Goal: Check status: Check status

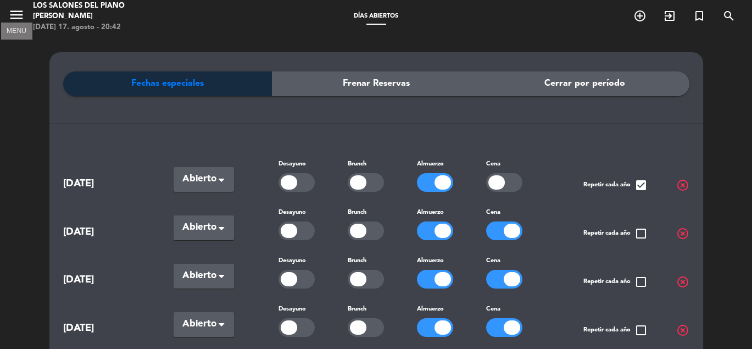
click at [20, 12] on icon "menu" at bounding box center [16, 15] width 16 height 16
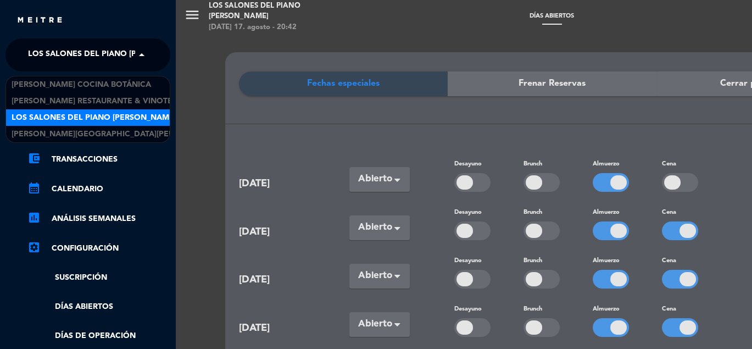
click at [136, 52] on span at bounding box center [144, 54] width 19 height 23
click at [107, 117] on span "Los Salones del Piano [PERSON_NAME]" at bounding box center [94, 117] width 165 height 13
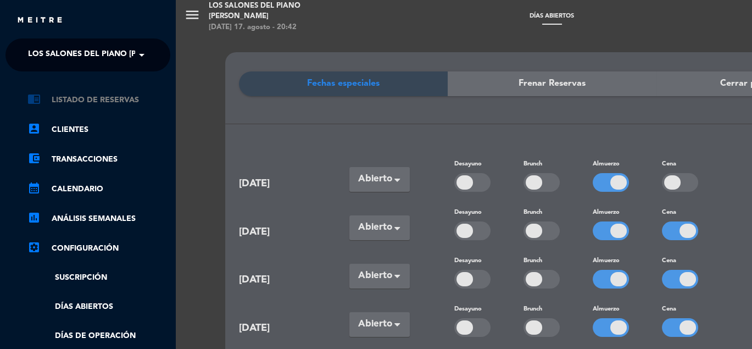
click at [92, 102] on link "chrome_reader_mode Listado de Reservas" at bounding box center [98, 99] width 143 height 13
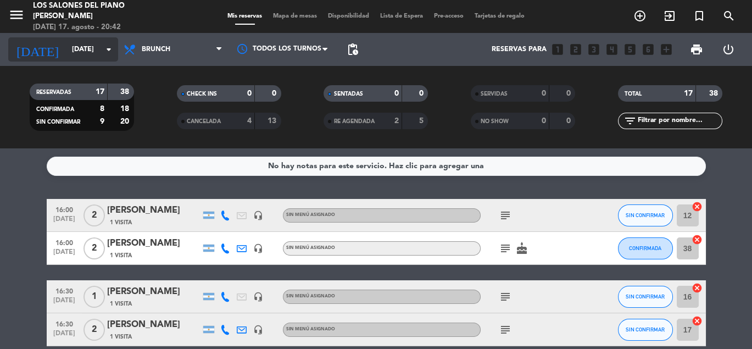
click at [103, 48] on icon "arrow_drop_down" at bounding box center [108, 49] width 13 height 13
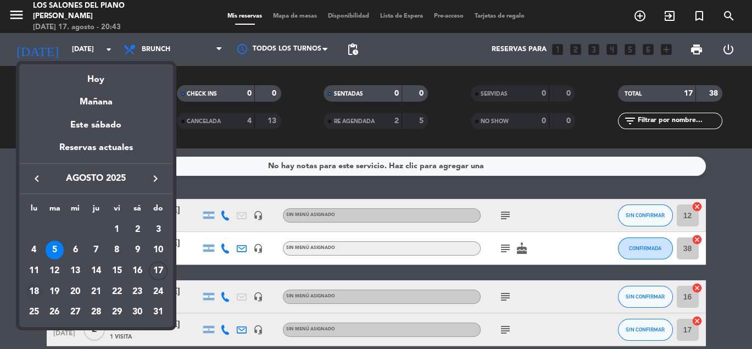
click at [36, 289] on div "18" at bounding box center [34, 291] width 19 height 19
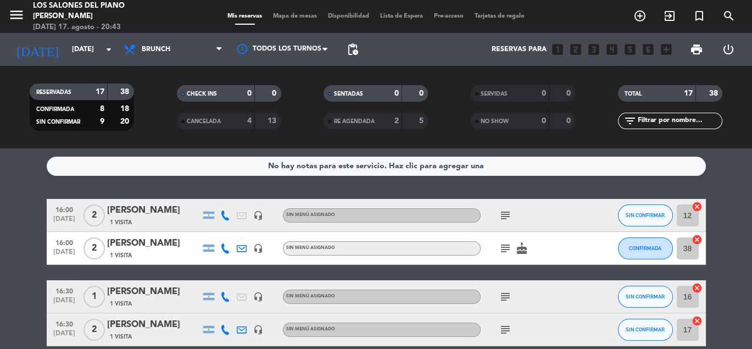
type input "lun. 18 ago."
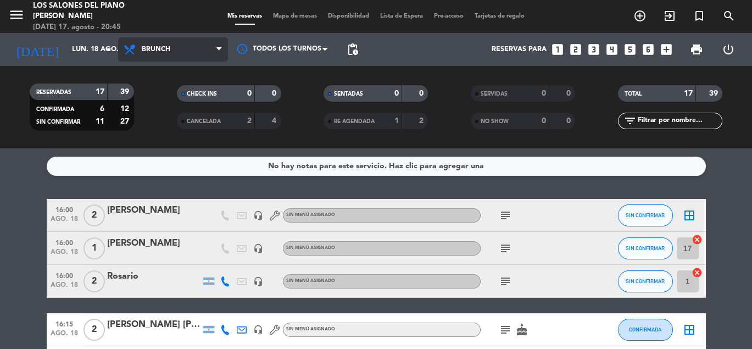
click at [204, 49] on span "Brunch" at bounding box center [173, 49] width 110 height 24
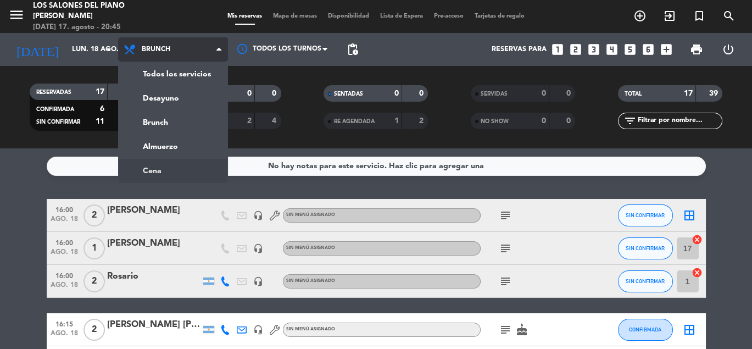
click at [169, 163] on ng-component "menu Los Salones del Piano [PERSON_NAME][DATE] 17. agosto - 20:45 Mis reservas …" at bounding box center [376, 174] width 752 height 349
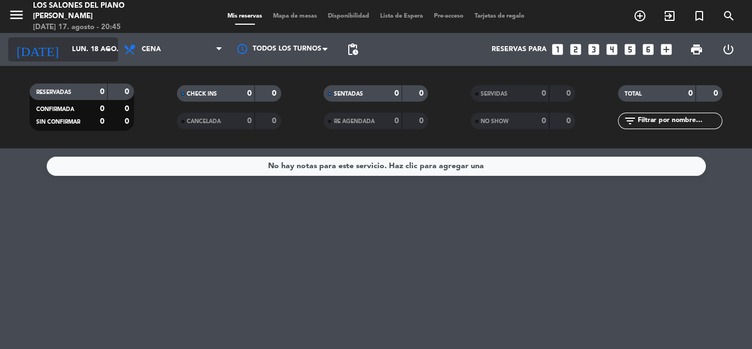
click at [105, 54] on icon "arrow_drop_down" at bounding box center [108, 49] width 13 height 13
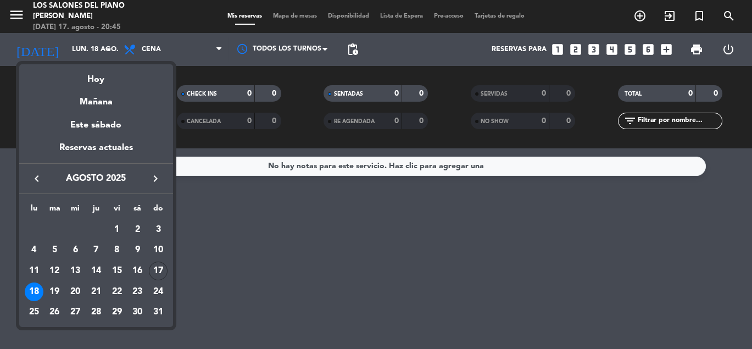
click at [141, 49] on div at bounding box center [376, 174] width 752 height 349
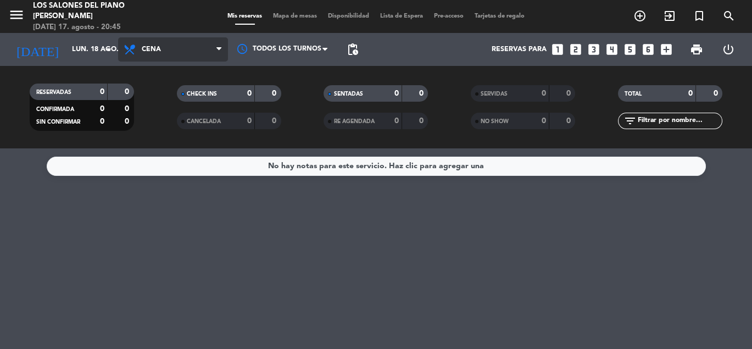
click at [206, 49] on span "Cena" at bounding box center [173, 49] width 110 height 24
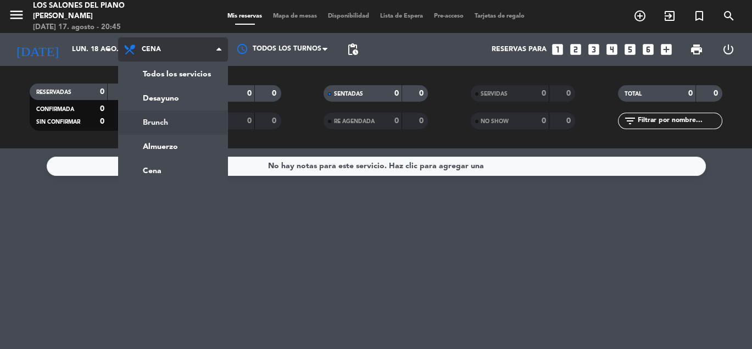
click at [161, 126] on div "menu Los Salones del Piano [PERSON_NAME][DATE] 17. agosto - 20:45 Mis reservas …" at bounding box center [376, 74] width 752 height 148
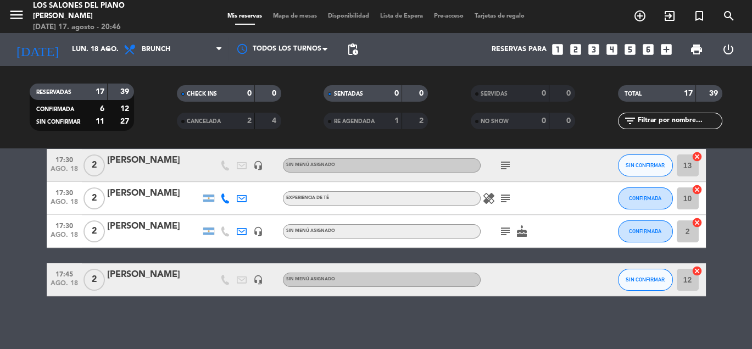
scroll to position [572, 0]
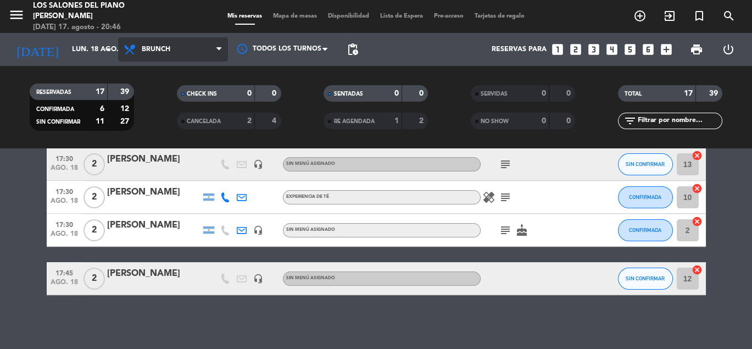
click at [169, 47] on span "Brunch" at bounding box center [156, 50] width 29 height 8
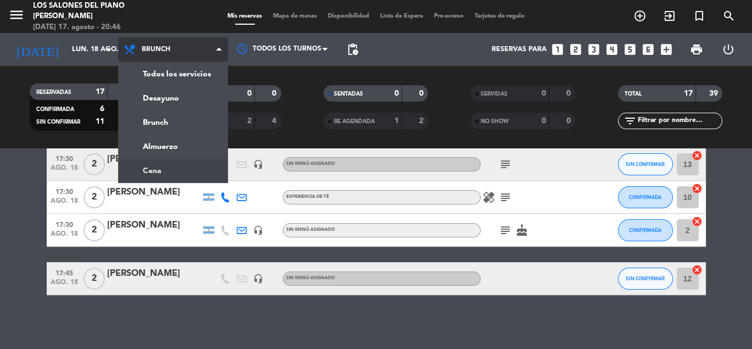
click at [164, 172] on ng-component "menu Los Salones del Piano [PERSON_NAME][DATE] 17. agosto - 20:46 Mis reservas …" at bounding box center [376, 174] width 752 height 349
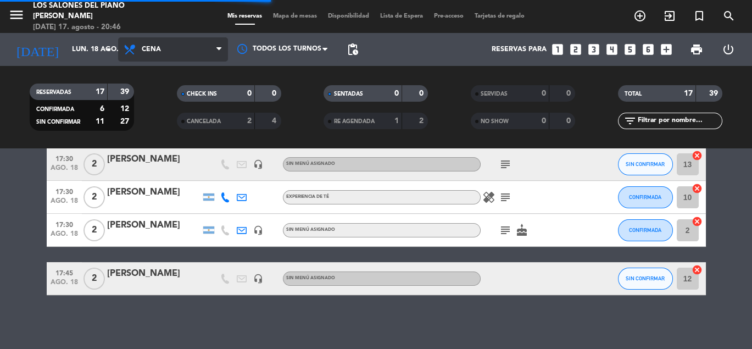
scroll to position [0, 0]
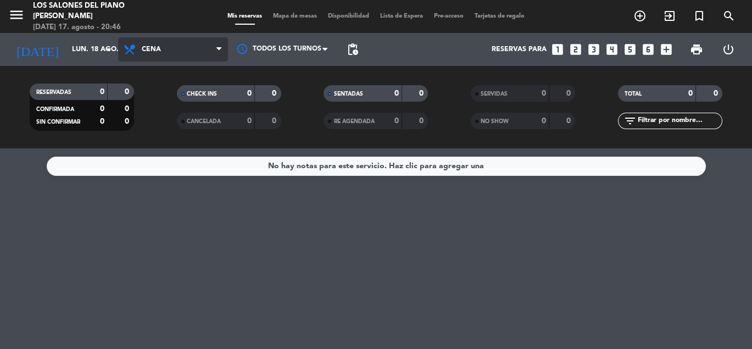
click at [142, 47] on span "Cena" at bounding box center [151, 50] width 19 height 8
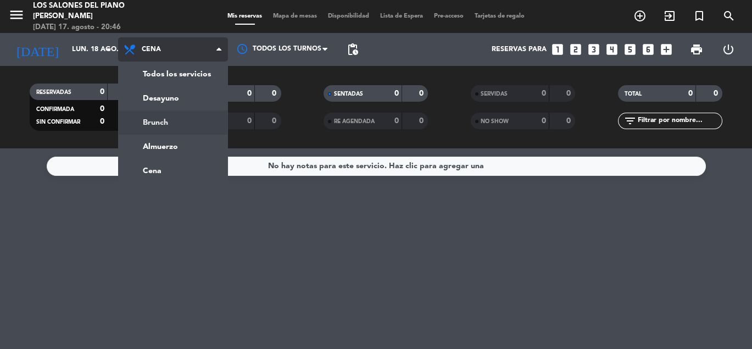
click at [155, 125] on div "menu Los Salones del Piano [PERSON_NAME][DATE] 17. agosto - 20:46 Mis reservas …" at bounding box center [376, 74] width 752 height 148
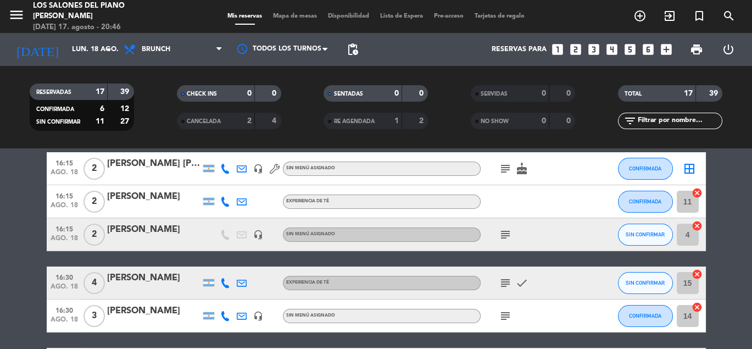
scroll to position [171, 0]
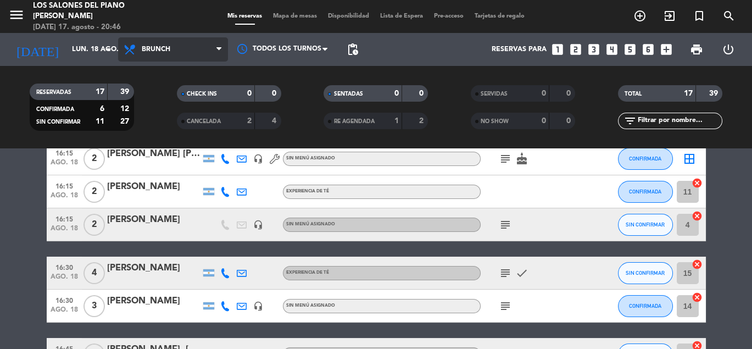
click at [198, 53] on span "Brunch" at bounding box center [173, 49] width 110 height 24
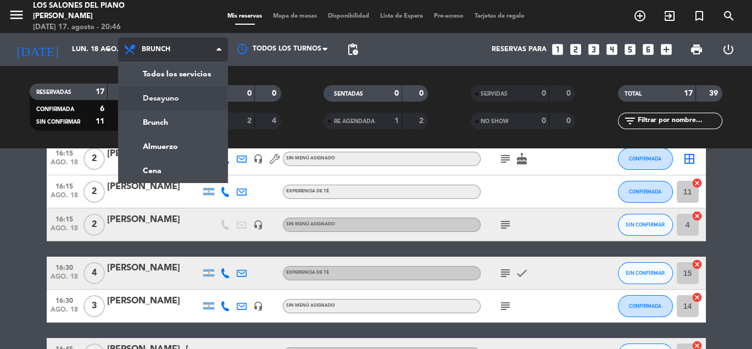
click at [168, 107] on div "menu Los Salones del Piano [PERSON_NAME][DATE] 17. agosto - 20:46 Mis reservas …" at bounding box center [376, 74] width 752 height 148
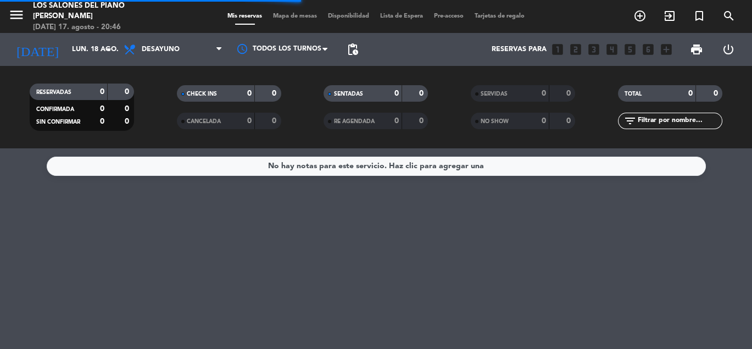
scroll to position [0, 0]
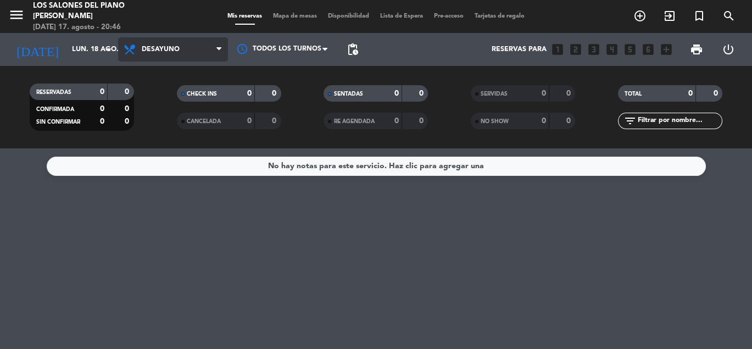
click at [174, 52] on span "Desayuno" at bounding box center [161, 50] width 38 height 8
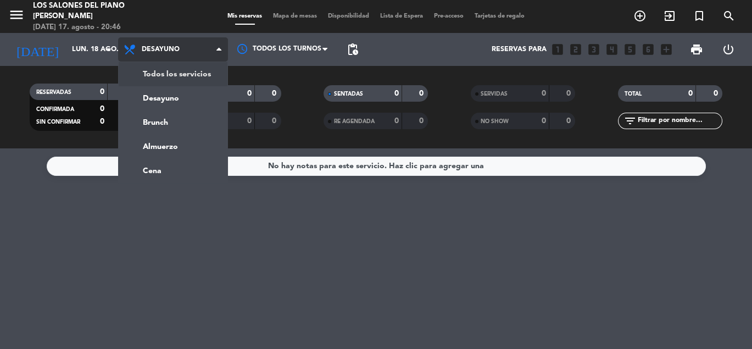
click at [174, 70] on div "menu Los Salones del Piano [PERSON_NAME][DATE] 17. agosto - 20:46 Mis reservas …" at bounding box center [376, 74] width 752 height 148
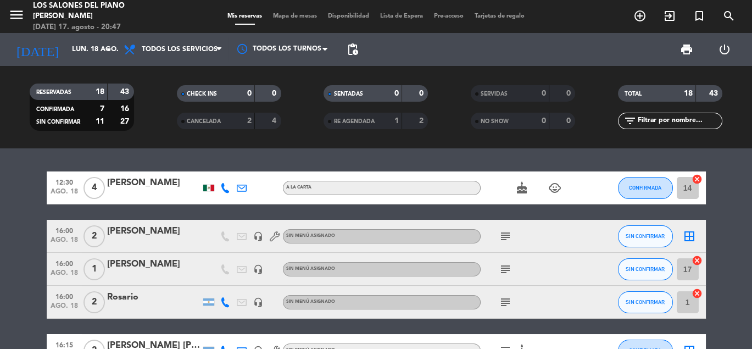
click at [158, 233] on div "[PERSON_NAME]" at bounding box center [153, 231] width 93 height 14
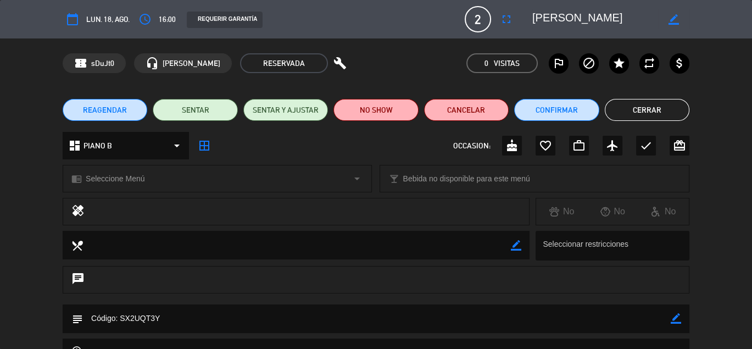
click at [647, 111] on button "Cerrar" at bounding box center [646, 110] width 85 height 22
